Goal: Ask a question

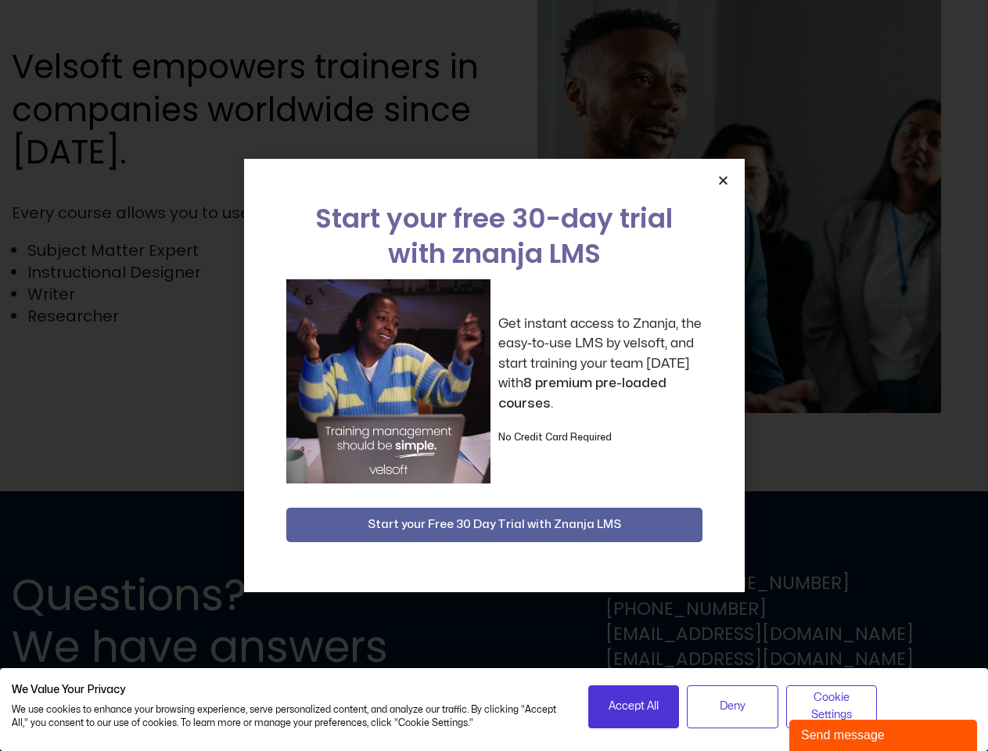
click at [494, 376] on div "Get instant access to Znanja, the easy-to-use LMS by velsoft, and start trainin…" at bounding box center [494, 381] width 416 height 204
click at [723, 180] on icon "Close" at bounding box center [723, 180] width 12 height 12
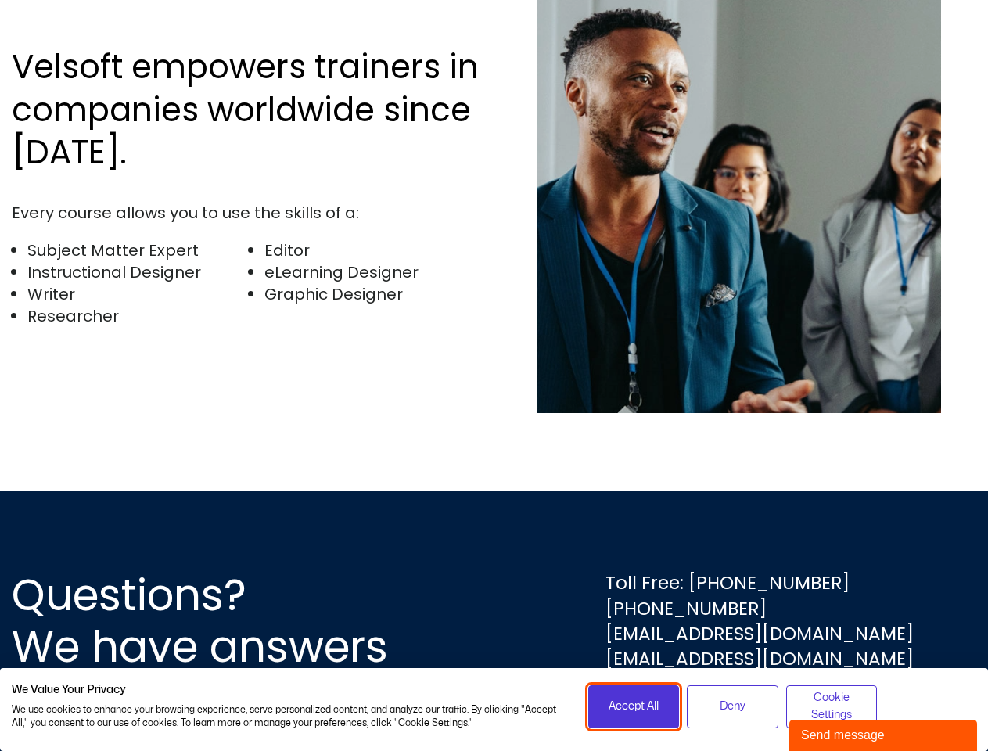
click at [634, 706] on span "Accept All" at bounding box center [634, 706] width 50 height 17
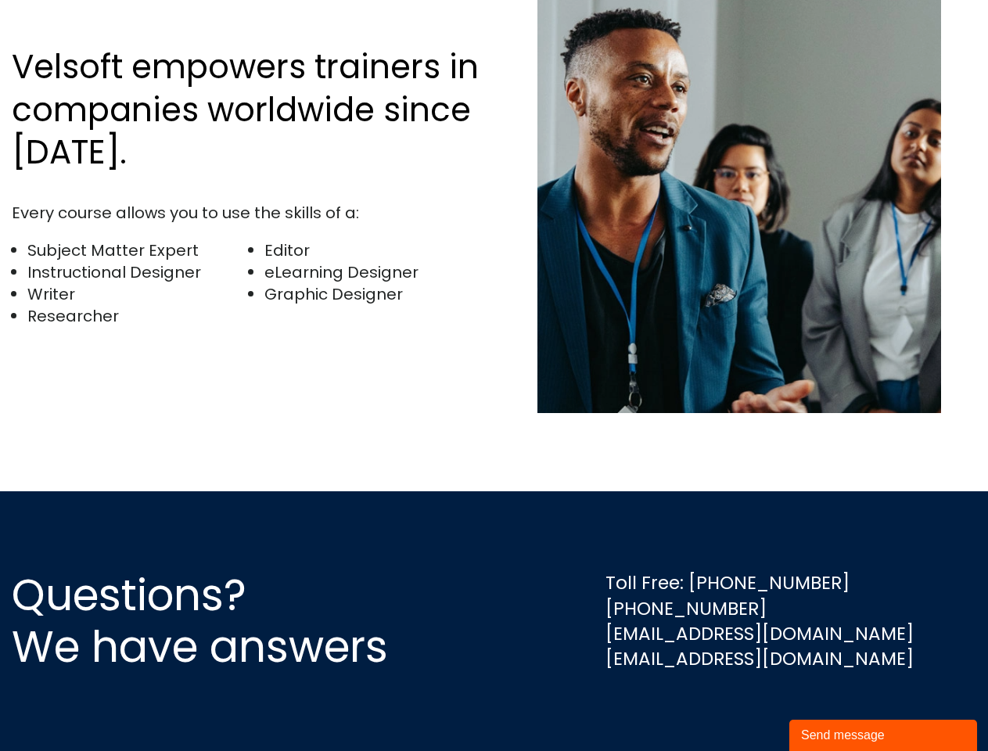
click at [732, 706] on div "Questions? We have answers Toll Free: [PHONE_NUMBER] [PHONE_NUMBER] [EMAIL_ADDR…" at bounding box center [494, 621] width 988 height 260
click at [832, 706] on div "Questions? We have answers Toll Free: [PHONE_NUMBER] [PHONE_NUMBER] [EMAIL_ADDR…" at bounding box center [494, 621] width 988 height 260
click at [883, 735] on div "Send message" at bounding box center [883, 735] width 164 height 19
